Goal: Information Seeking & Learning: Find specific fact

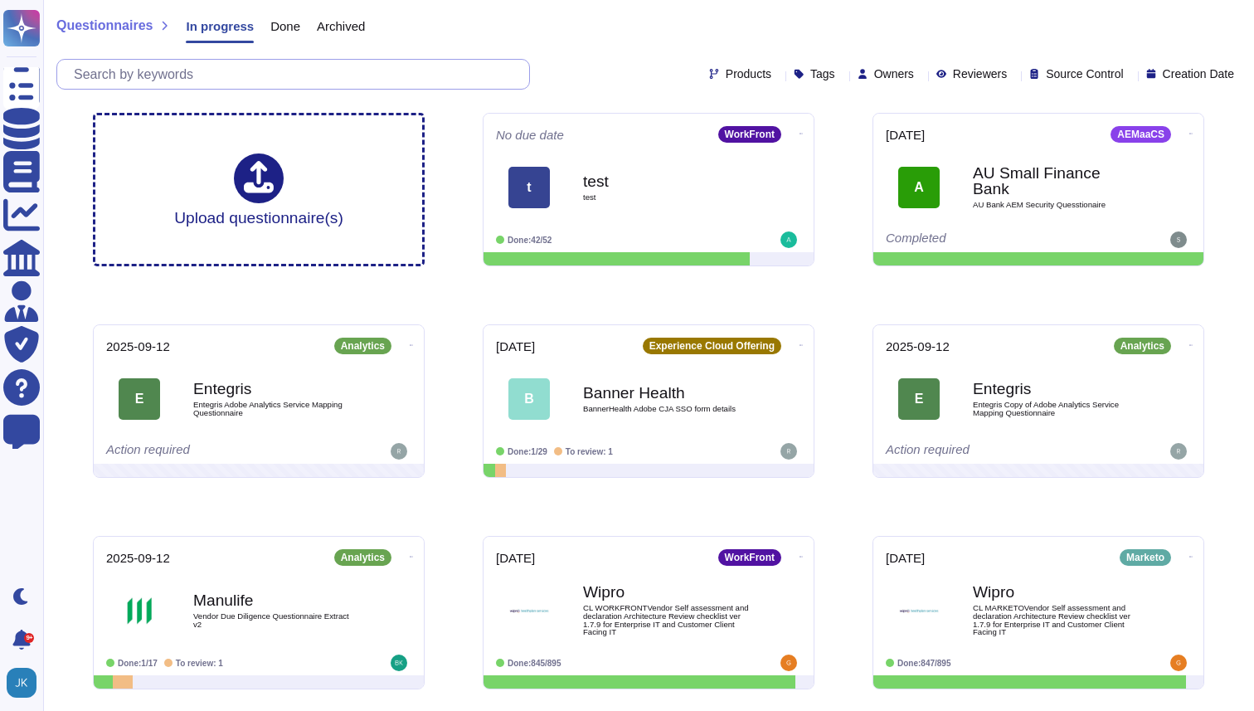
click at [247, 73] on input "text" at bounding box center [298, 74] width 464 height 29
paste input "Code Scanning Artifacts missing:"
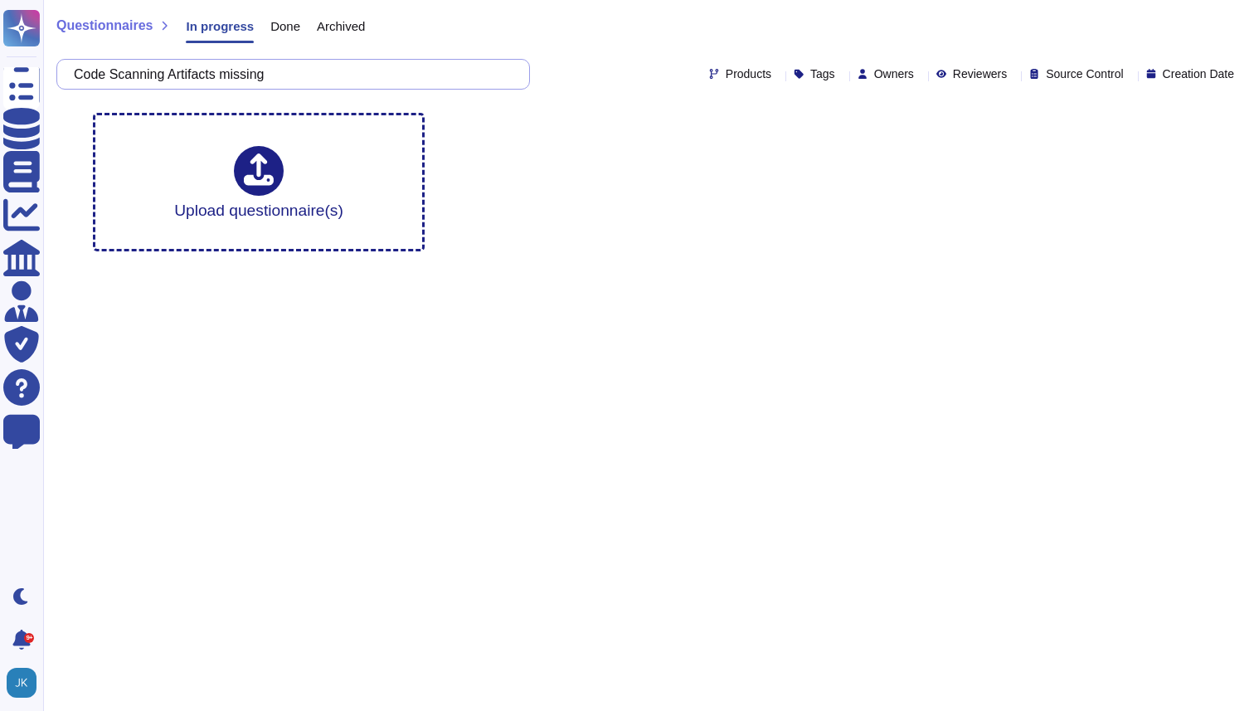
type input "Code Scanning Artifacts missing"
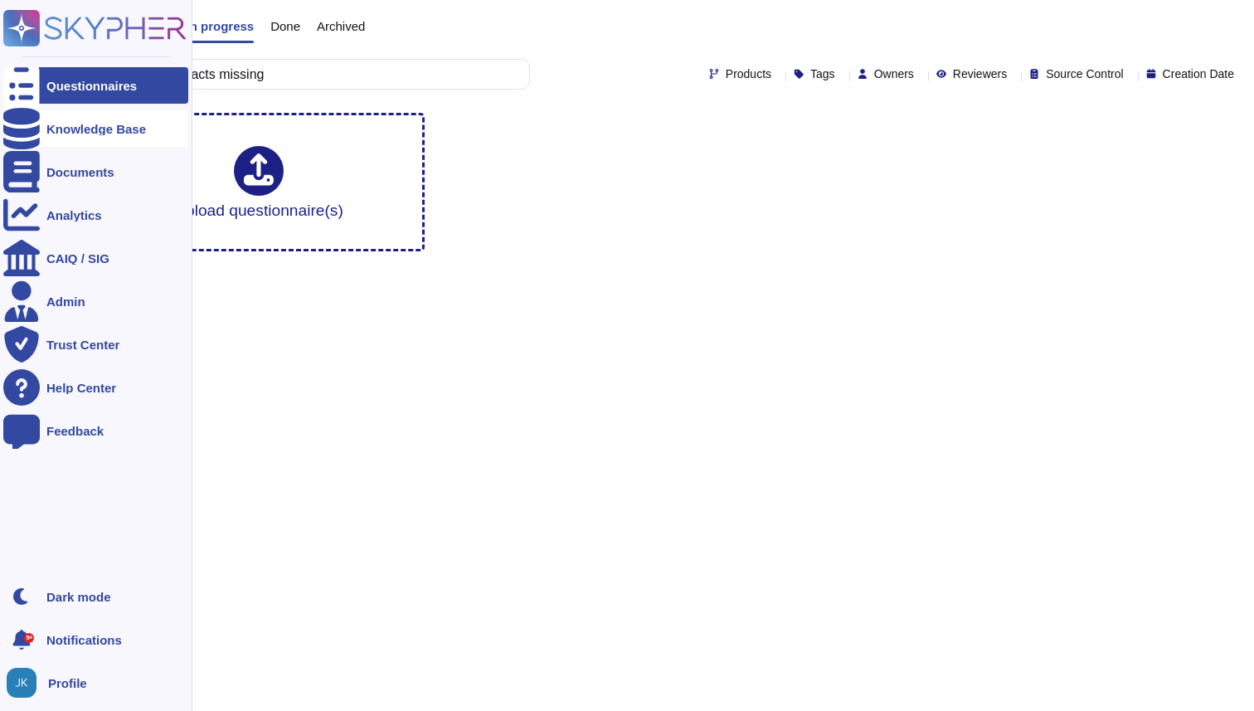
click at [61, 131] on div "Knowledge Base" at bounding box center [96, 129] width 100 height 12
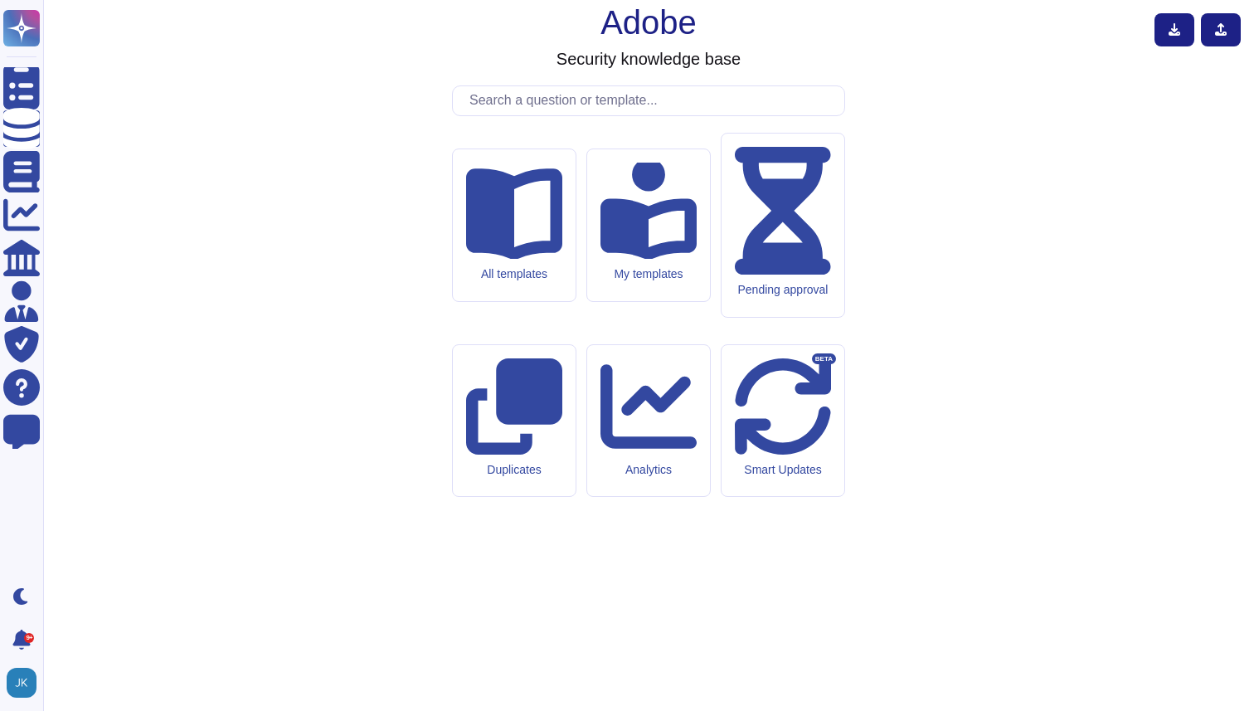
click at [569, 115] on input "text" at bounding box center [652, 100] width 383 height 29
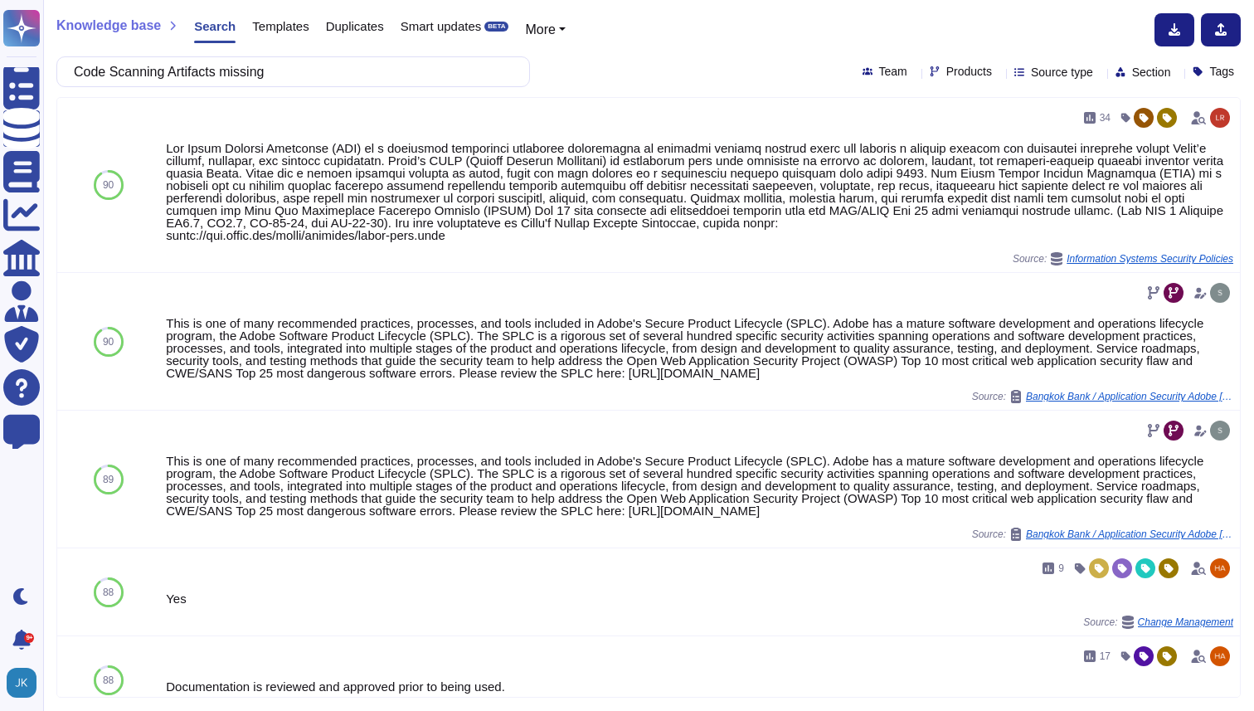
click at [90, 76] on input "Code Scanning Artifacts missing" at bounding box center [289, 71] width 447 height 29
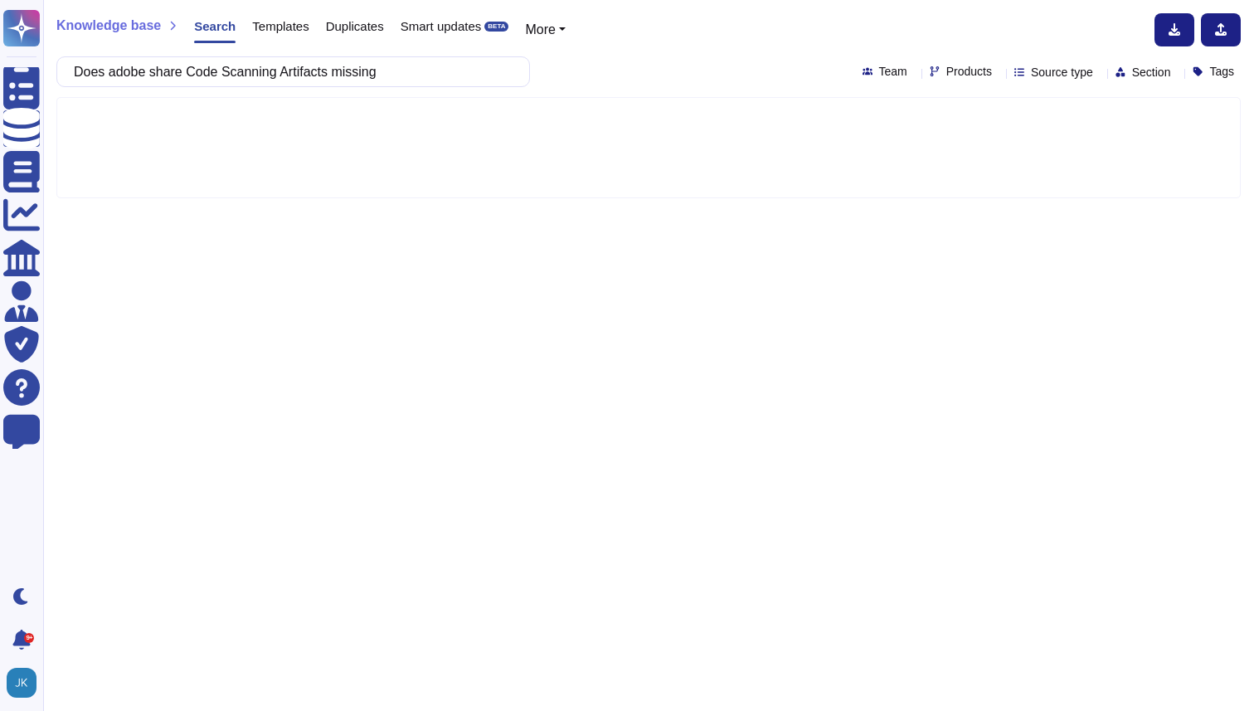
click at [367, 68] on input "Does adobe share Code Scanning Artifacts missing" at bounding box center [289, 71] width 447 height 29
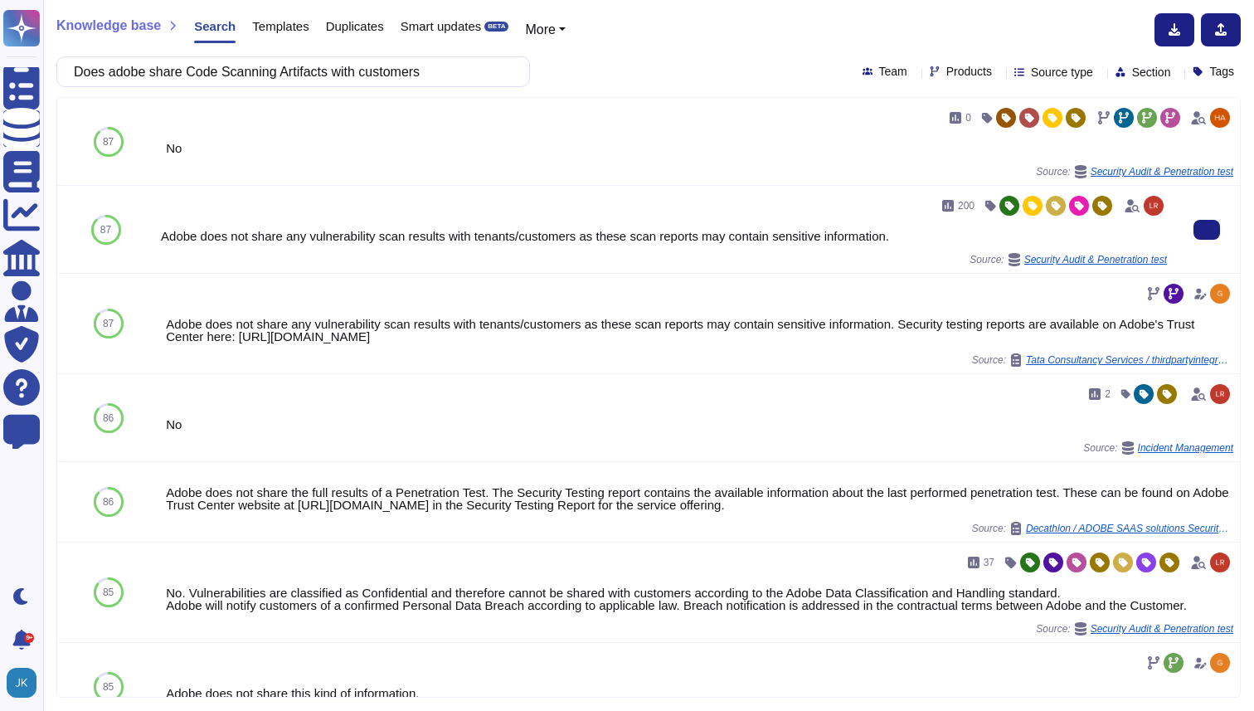
click at [466, 237] on div "Adobe does not share any vulnerability scan results with tenants/customers as t…" at bounding box center [664, 236] width 1006 height 12
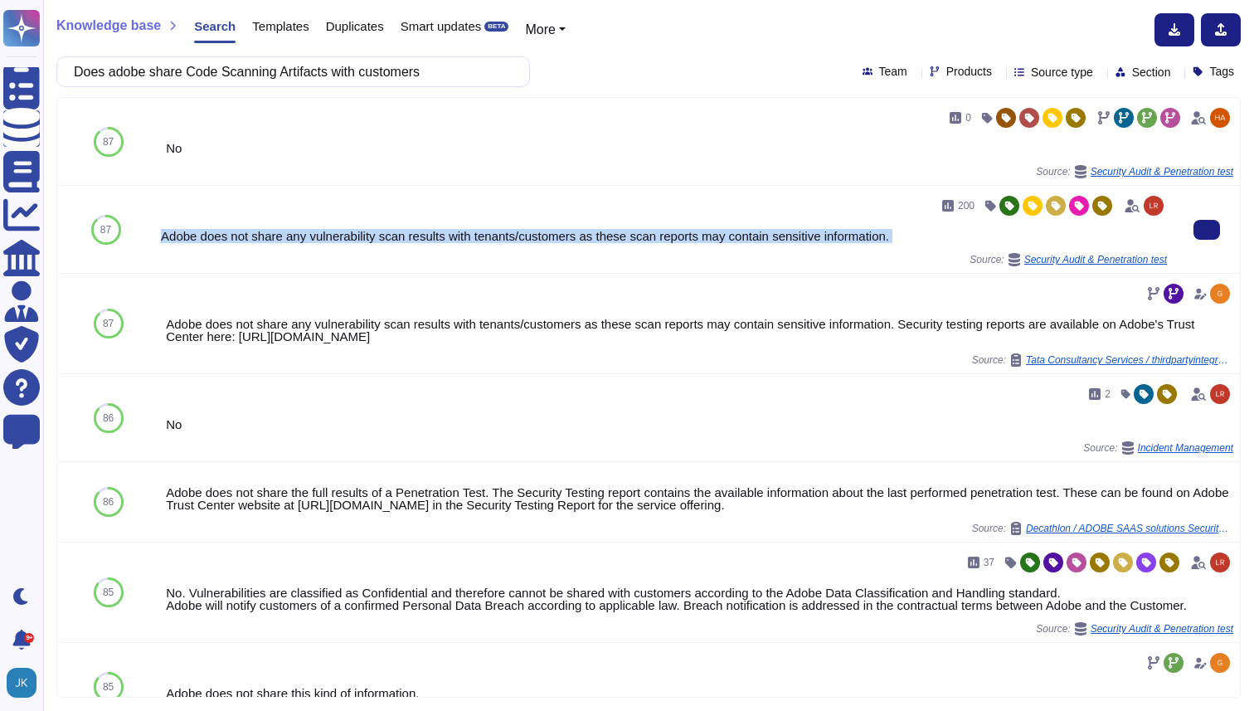
click at [466, 237] on div "Adobe does not share any vulnerability scan results with tenants/customers as t…" at bounding box center [664, 236] width 1006 height 12
copy div "Adobe does not share any vulnerability scan results with tenants/customers as t…"
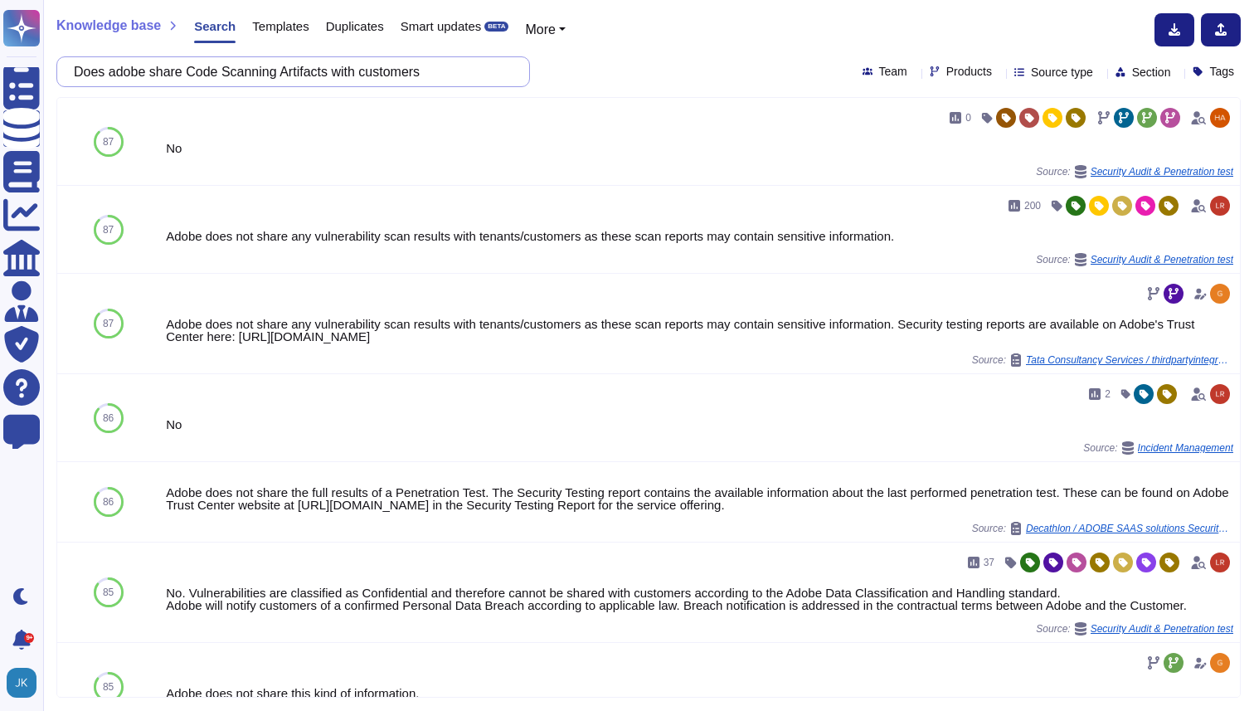
click at [309, 74] on input "Does adobe share Code Scanning Artifacts with customers" at bounding box center [289, 71] width 447 height 29
paste input "ecurity vulnerabilities in custom code are commonly exploited by malicious indi…"
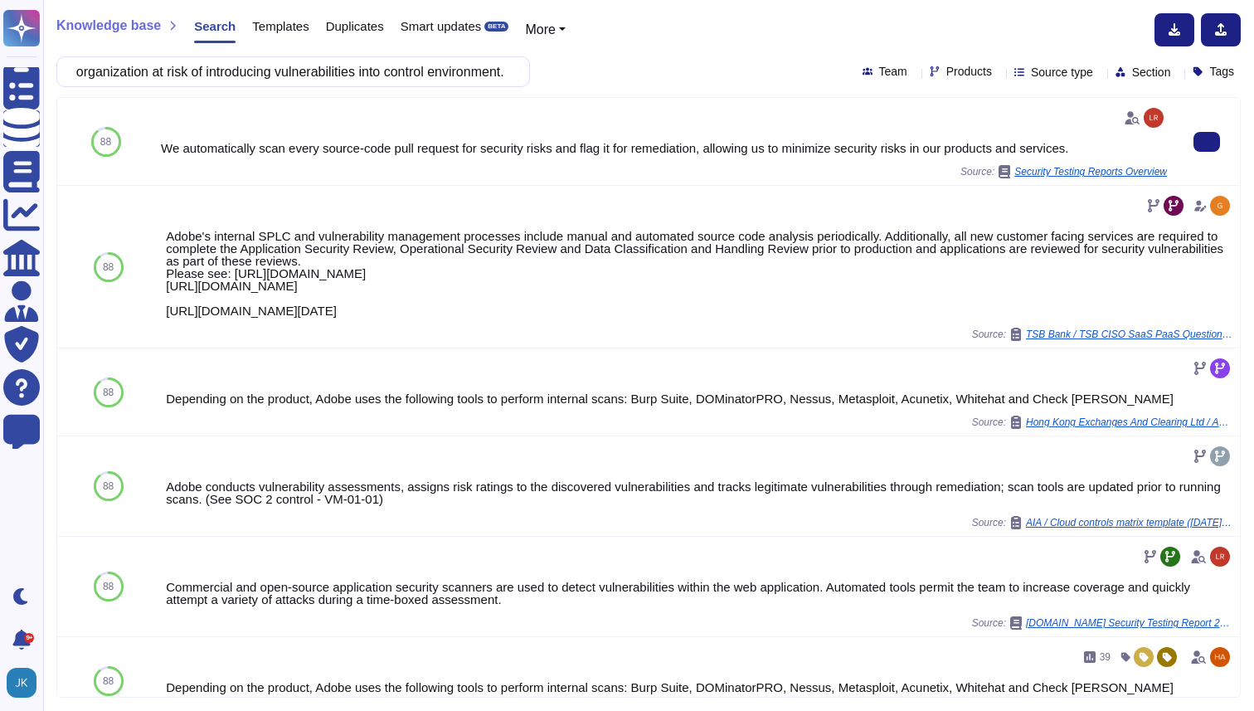
click at [485, 147] on div "We automatically scan every source-code pull request for security risks and fla…" at bounding box center [664, 148] width 1006 height 12
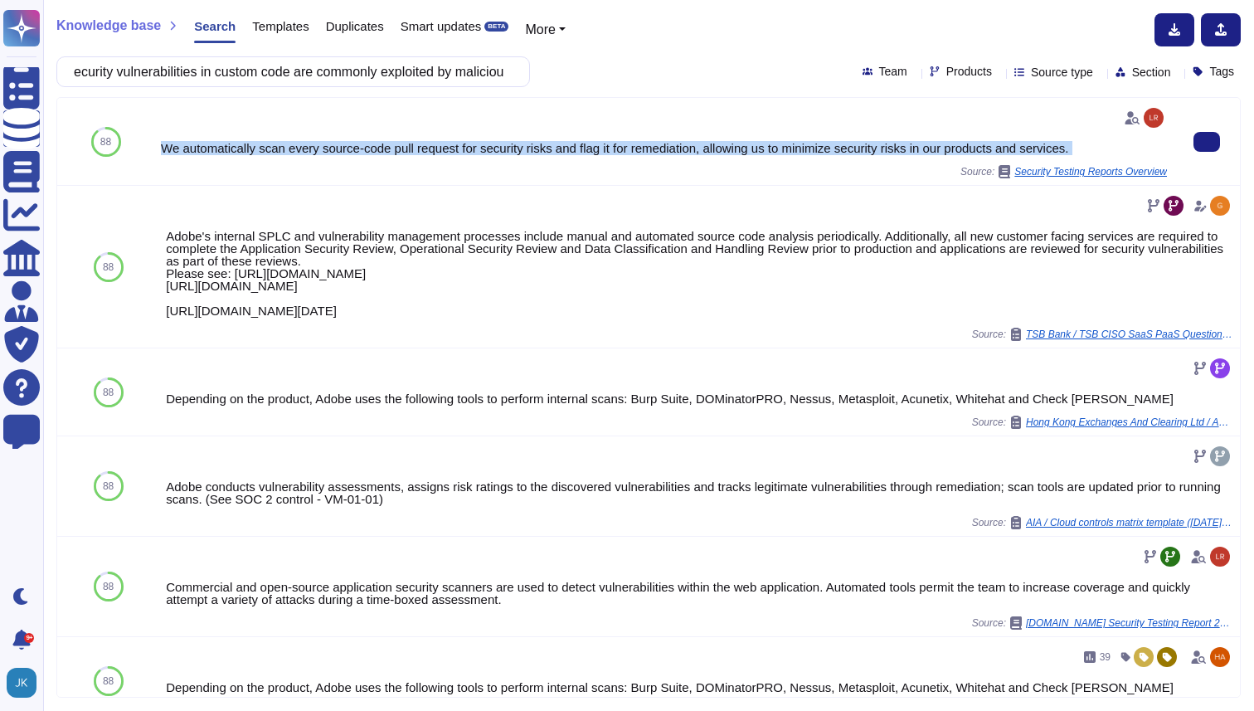
click at [485, 147] on div "We automatically scan every source-code pull request for security risks and fla…" at bounding box center [664, 148] width 1006 height 12
copy div "We automatically scan every source-code pull request for security risks and fla…"
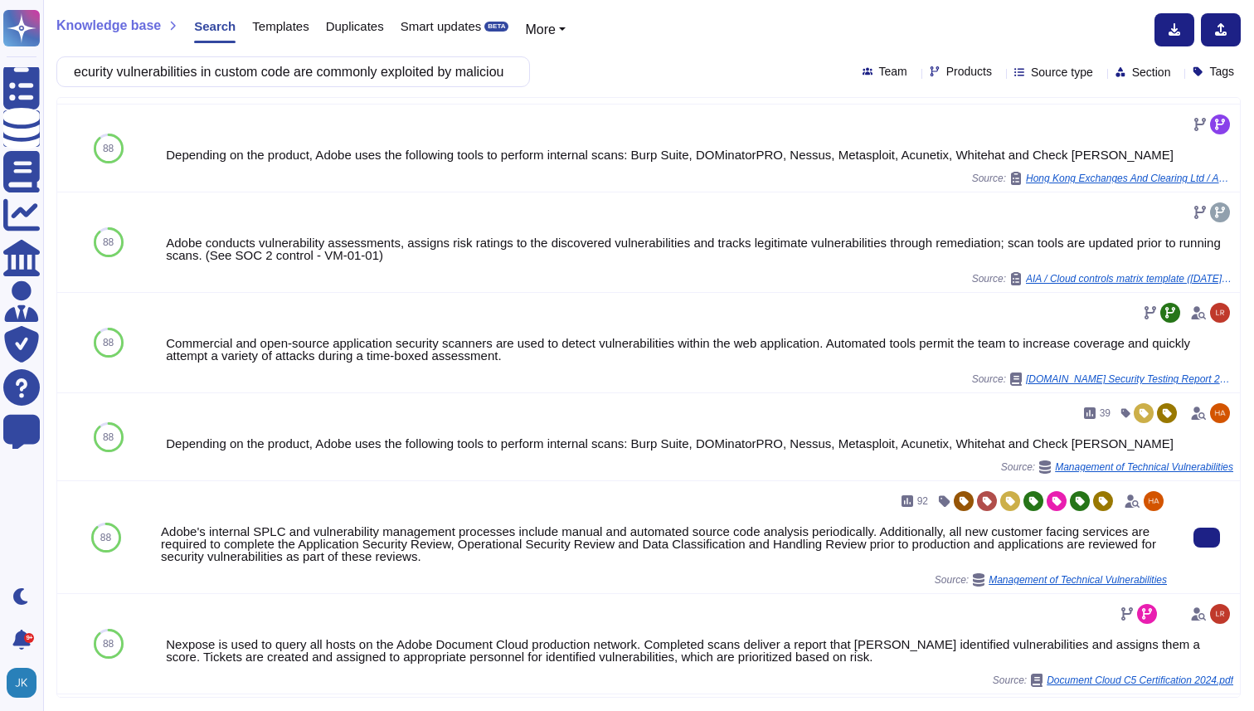
scroll to position [247, 0]
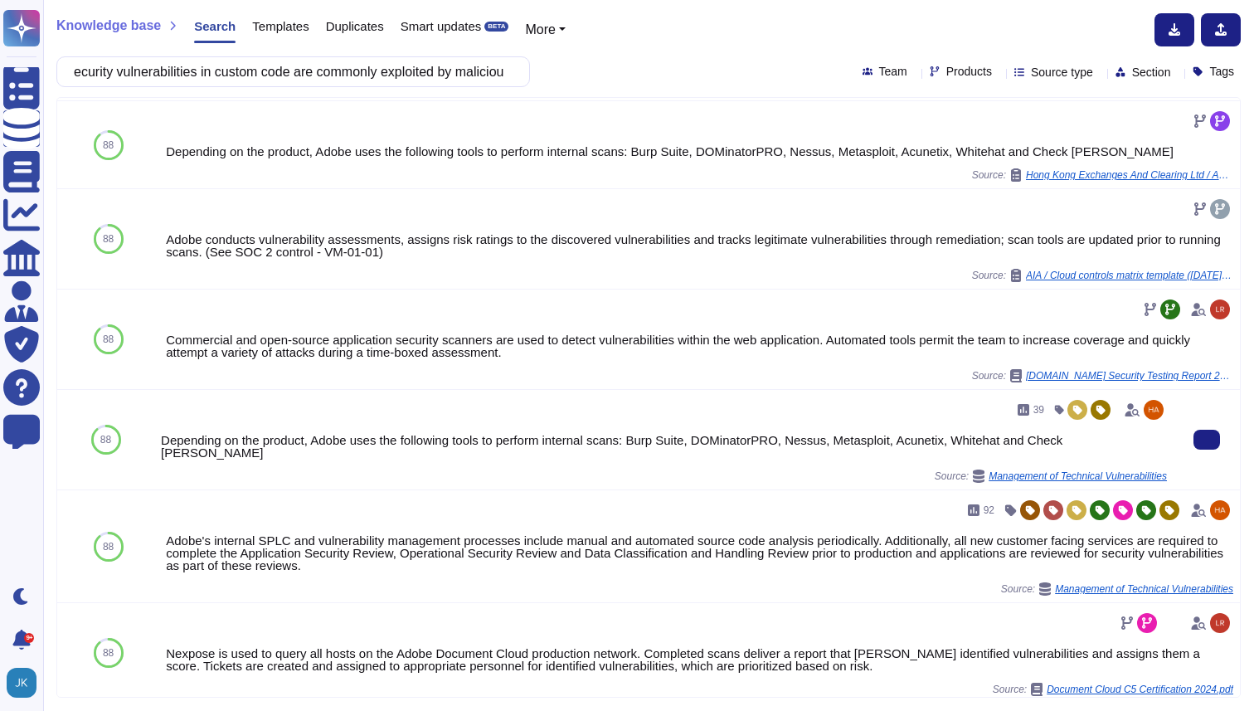
click at [581, 441] on div "Depending on the product, Adobe uses the following tools to perform internal sc…" at bounding box center [664, 446] width 1006 height 25
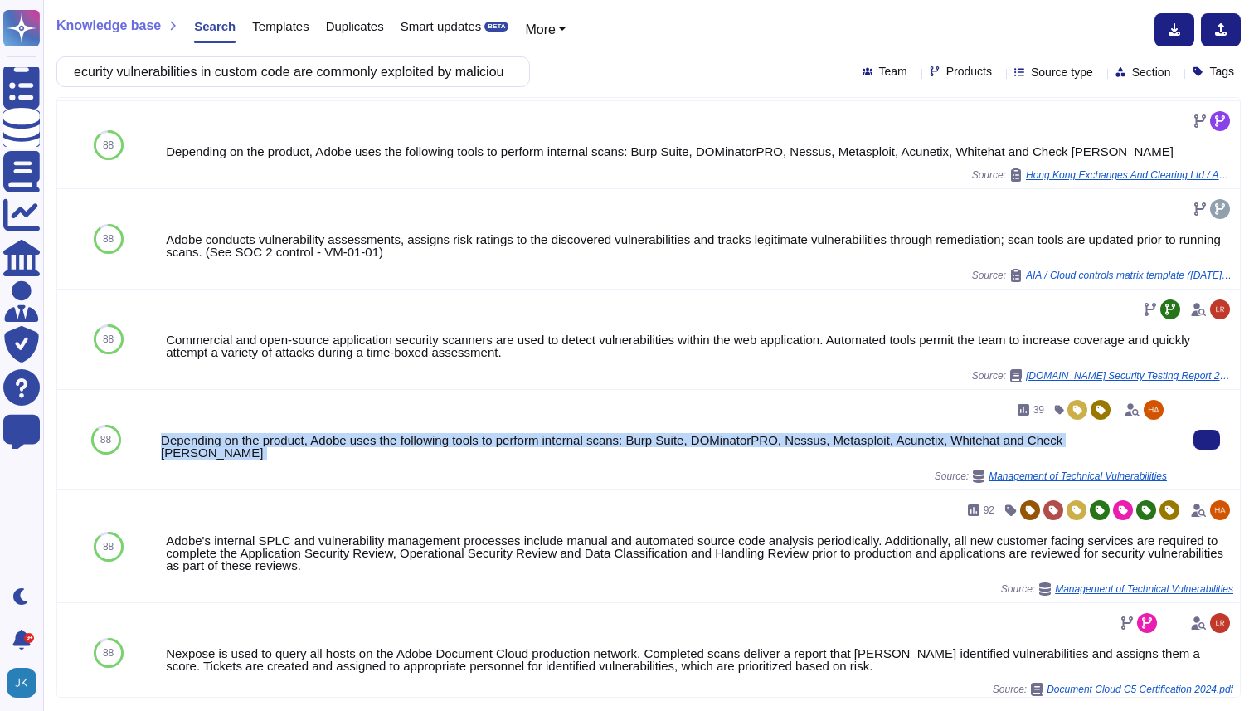
click at [581, 441] on div "Depending on the product, Adobe uses the following tools to perform internal sc…" at bounding box center [664, 446] width 1006 height 25
copy div "Depending on the product, Adobe uses the following tools to perform internal sc…"
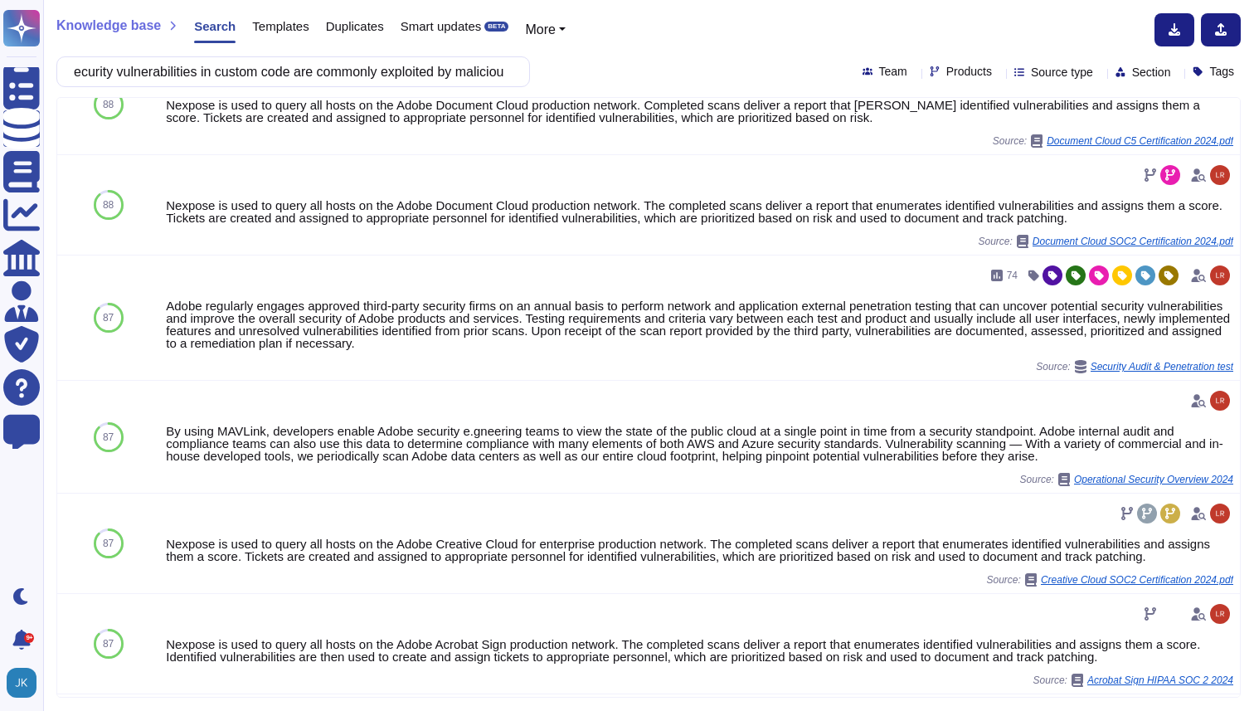
scroll to position [785, 0]
click at [419, 76] on input "ecurity vulnerabilities in custom code are commonly exploited by malicious indi…" at bounding box center [289, 71] width 447 height 29
paste input "Implement and provide evidence to demonstrate that a software code scan (Static…"
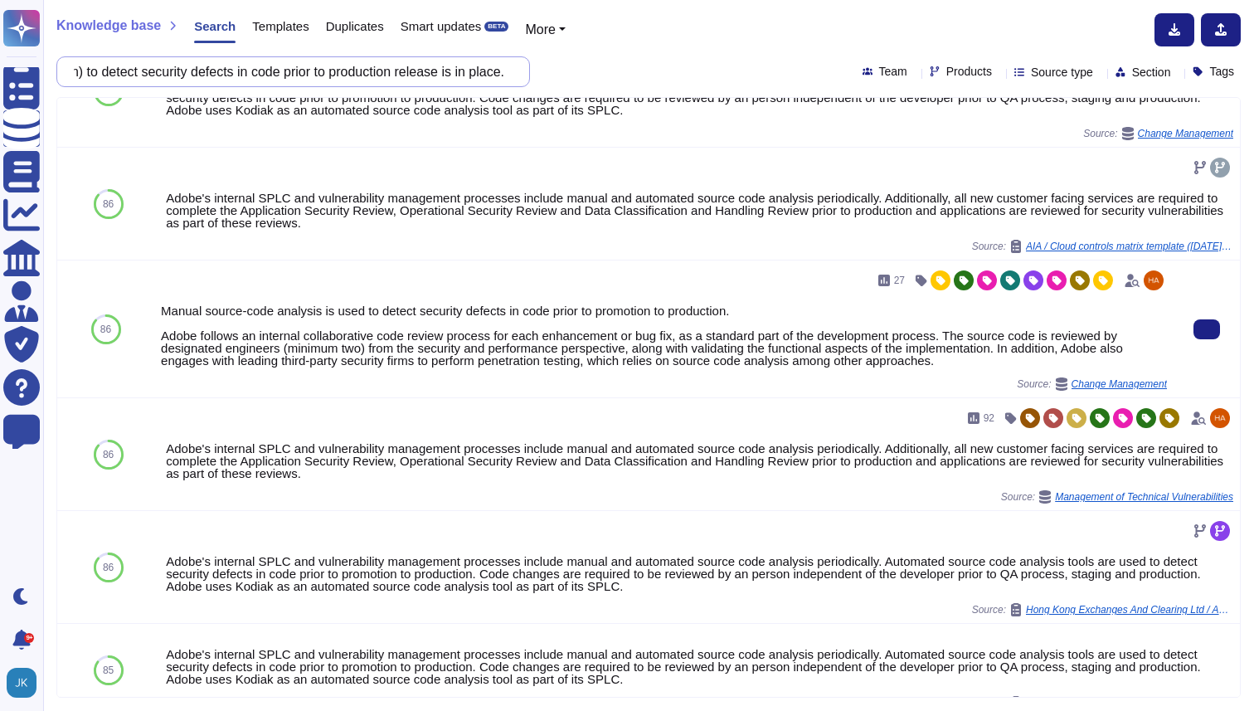
scroll to position [65, 0]
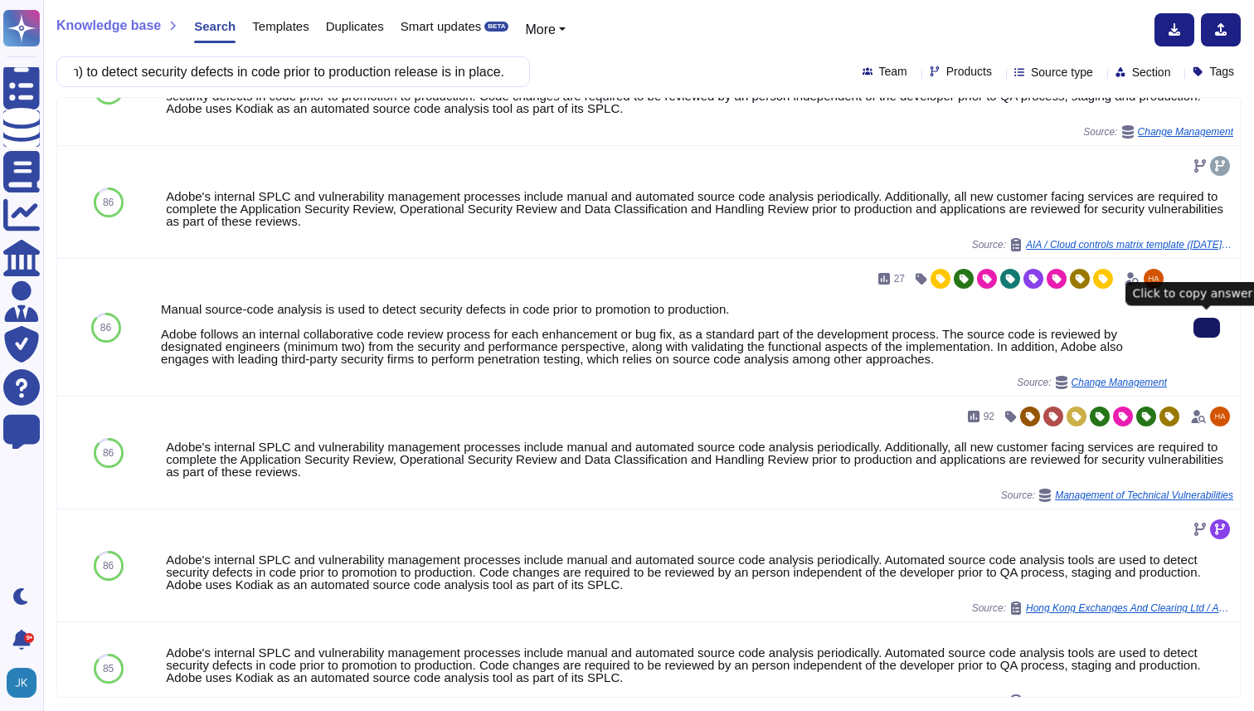
click at [1207, 328] on icon at bounding box center [1207, 328] width 0 height 0
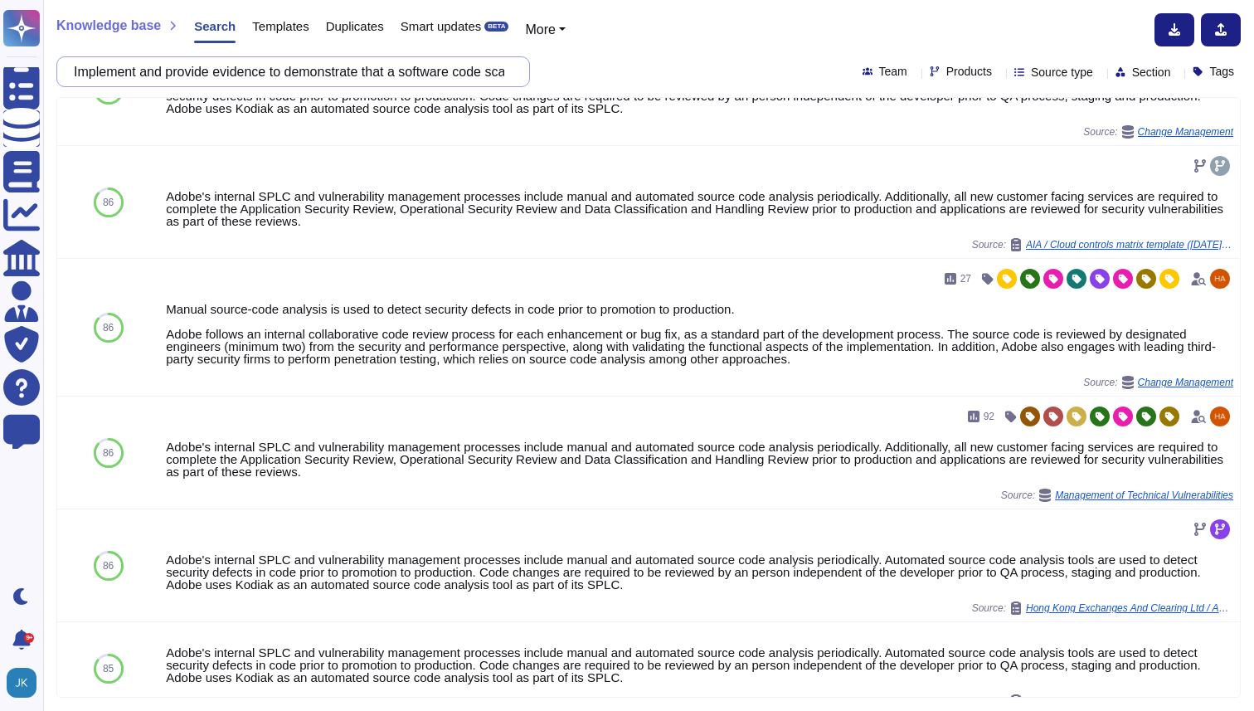
click at [400, 82] on input "Implement and provide evidence to demonstrate that a software code scan (Static…" at bounding box center [289, 71] width 447 height 29
paste input "Evidence Needed: Kindly provide summary of actions taken to FULLY IMPLEMENT the…"
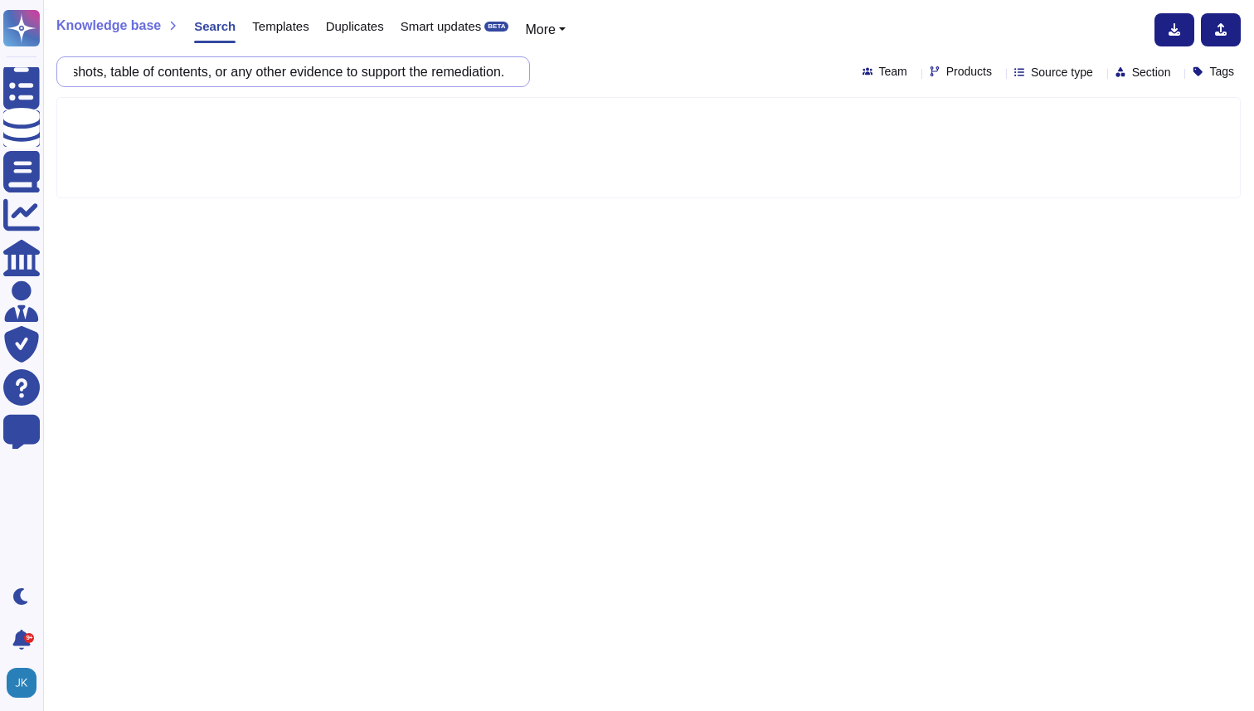
type input "Evidence Needed: Kindly provide summary of actions taken to FULLY IMPLEMENT the…"
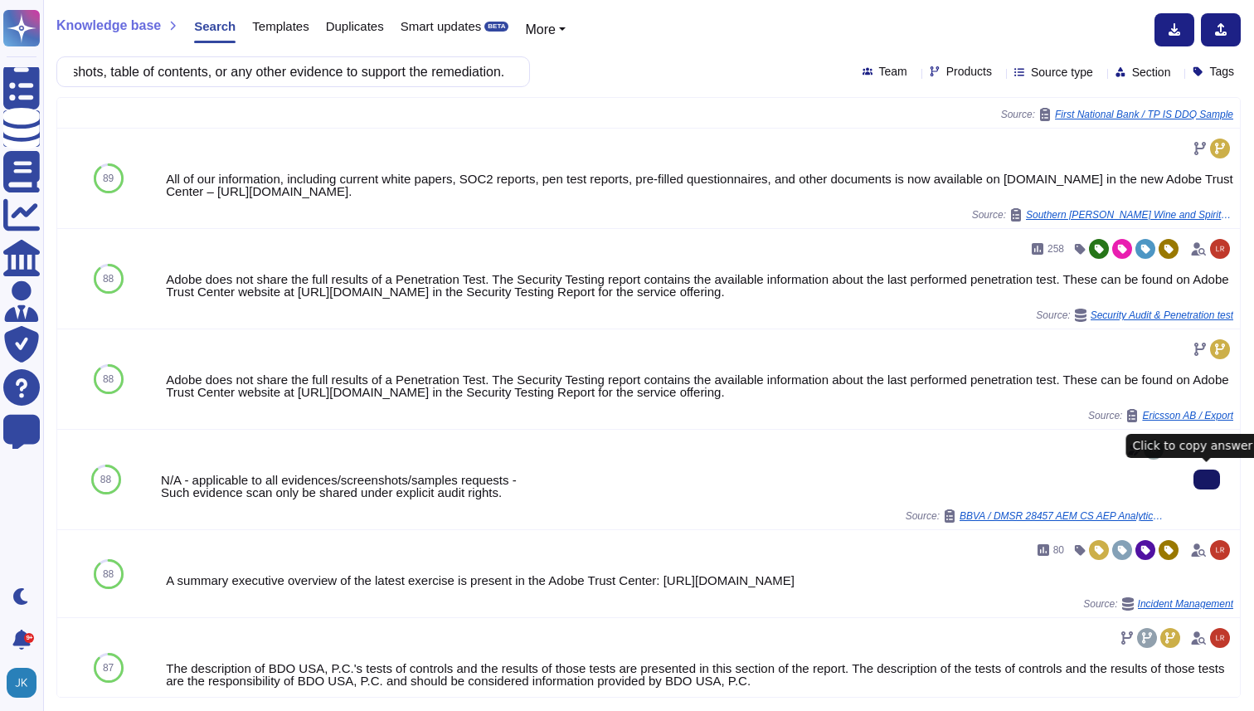
scroll to position [0, 0]
click at [1201, 490] on button at bounding box center [1207, 480] width 27 height 20
